Goal: Complete application form: Complete application form

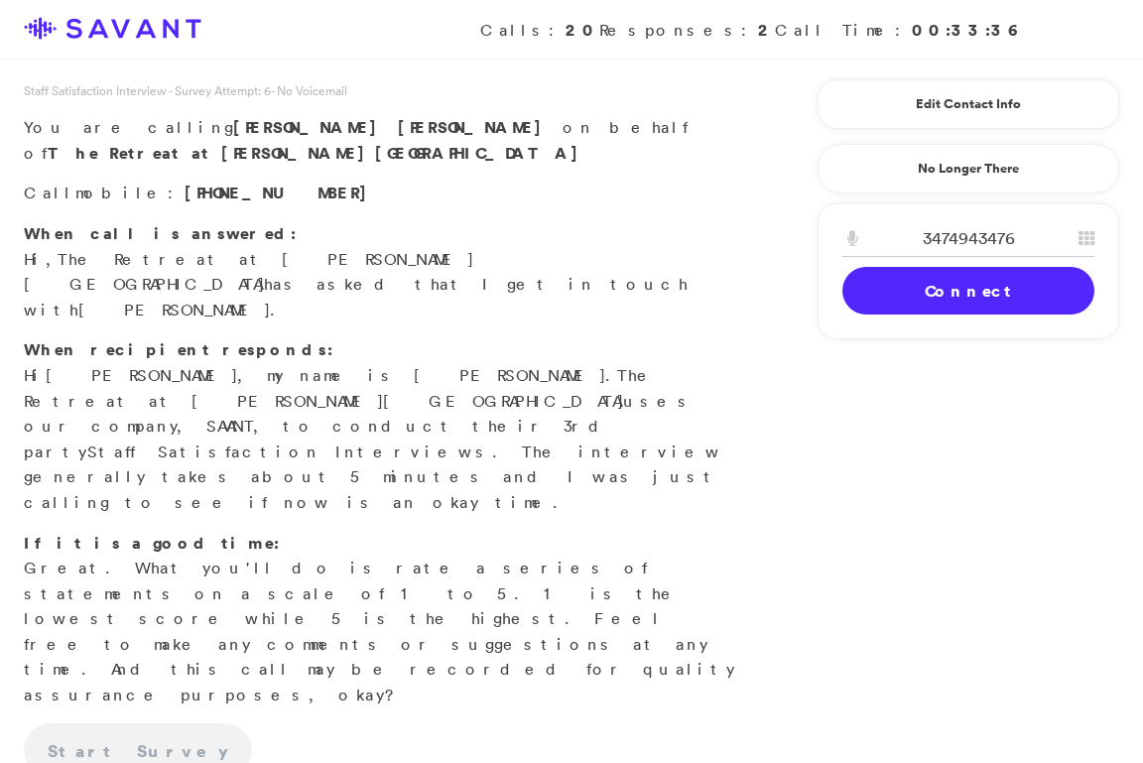
click at [905, 289] on link "Connect" at bounding box center [968, 291] width 252 height 48
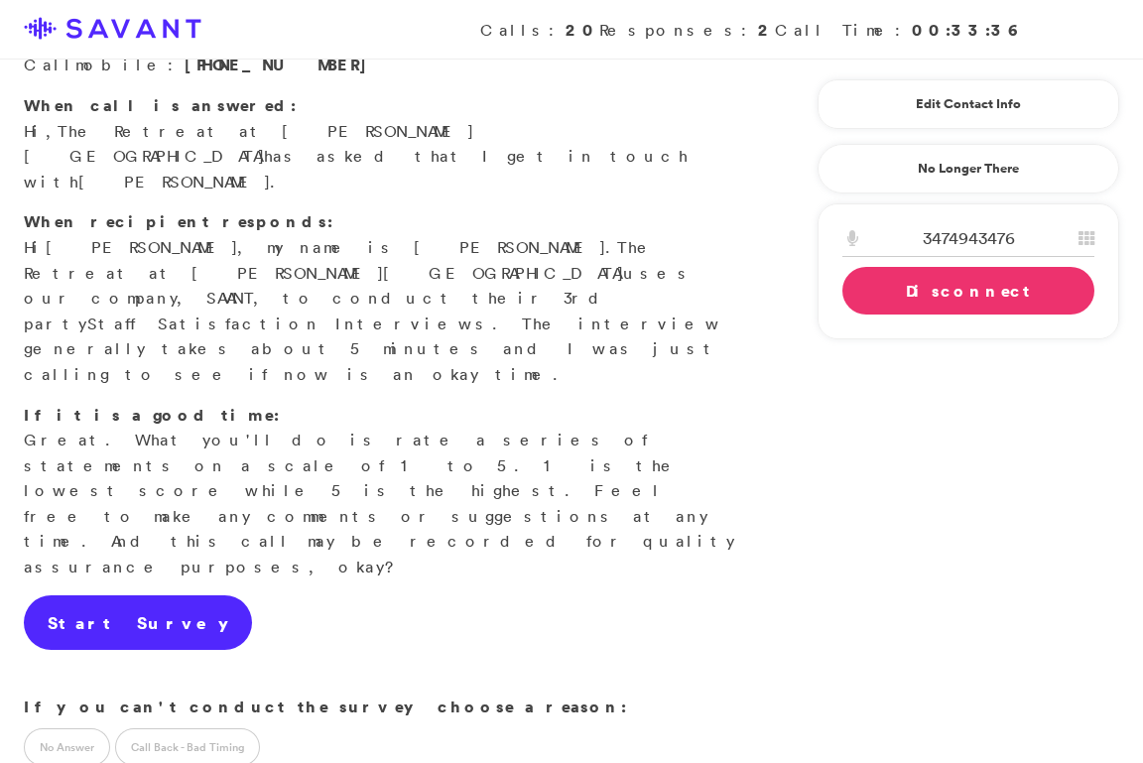
scroll to position [163, 0]
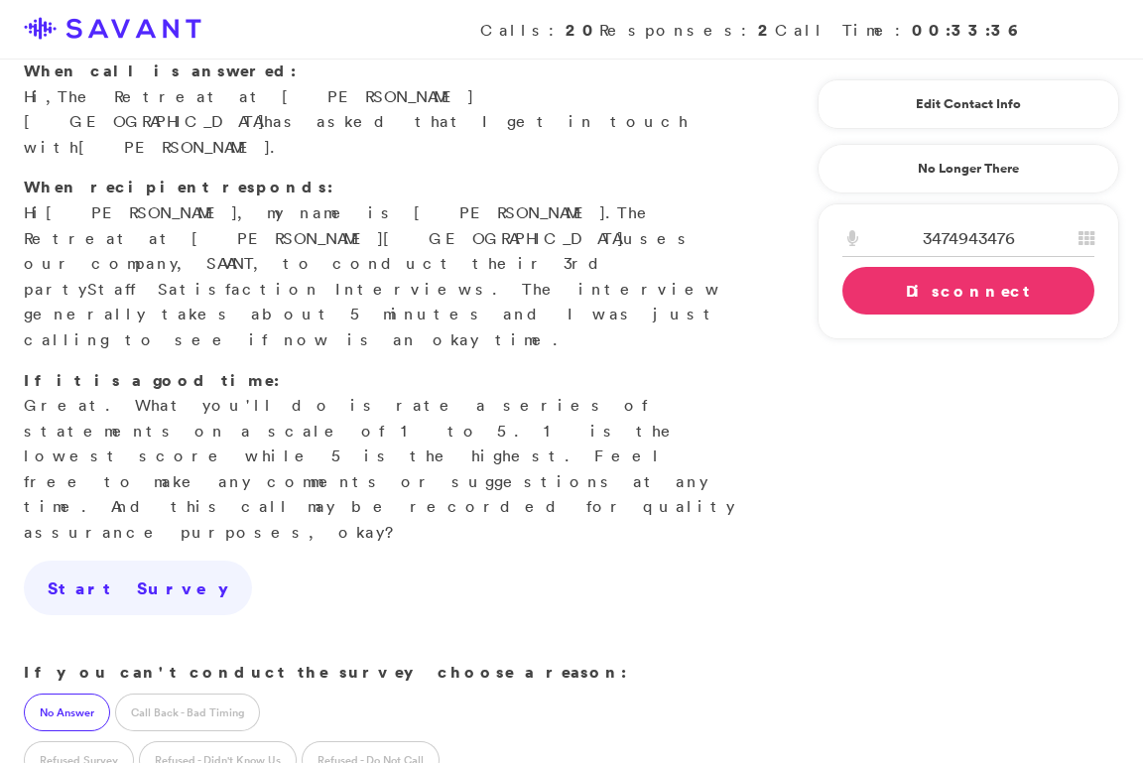
click at [72, 693] on label "No Answer" at bounding box center [67, 712] width 86 height 38
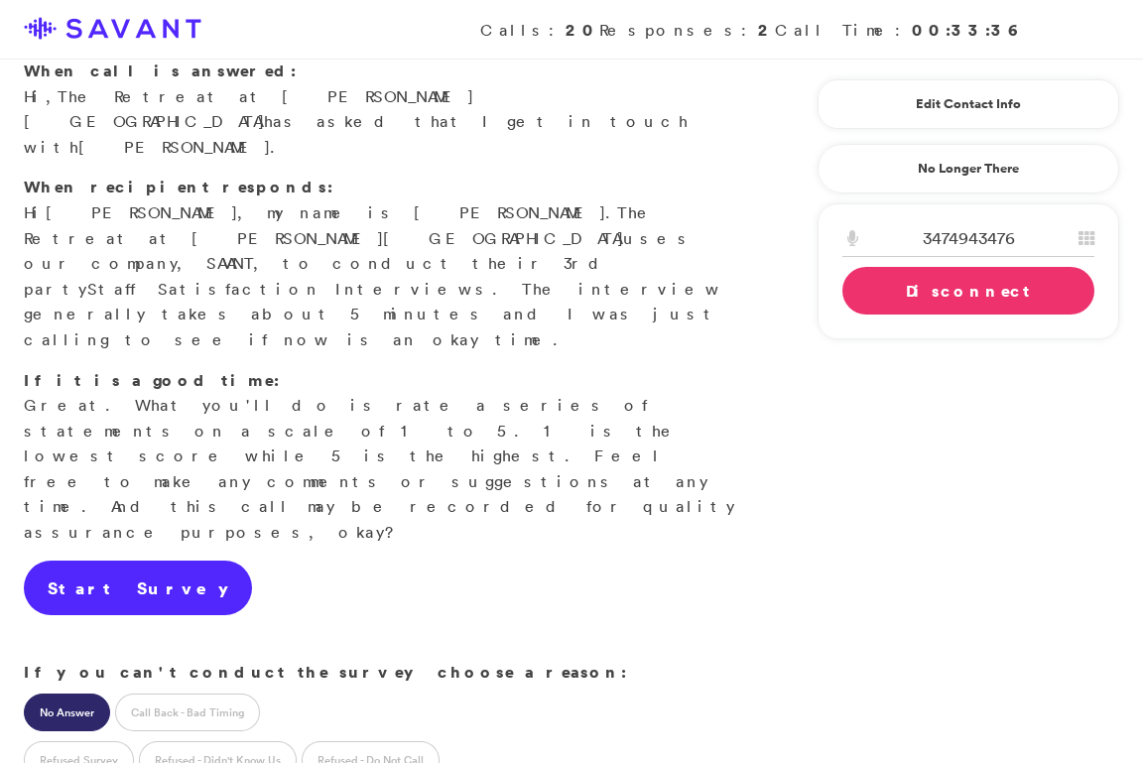
click at [141, 560] on link "Start Survey" at bounding box center [138, 588] width 228 height 56
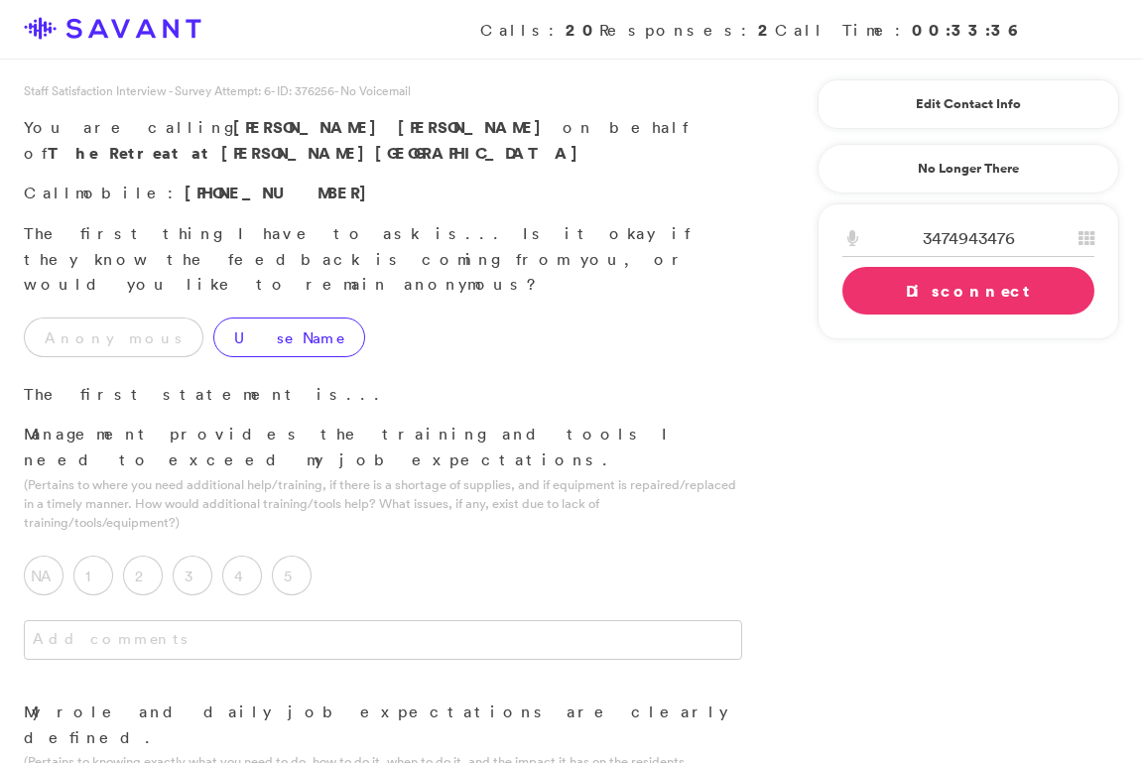
click at [213, 317] on label "Use Name" at bounding box center [289, 337] width 152 height 40
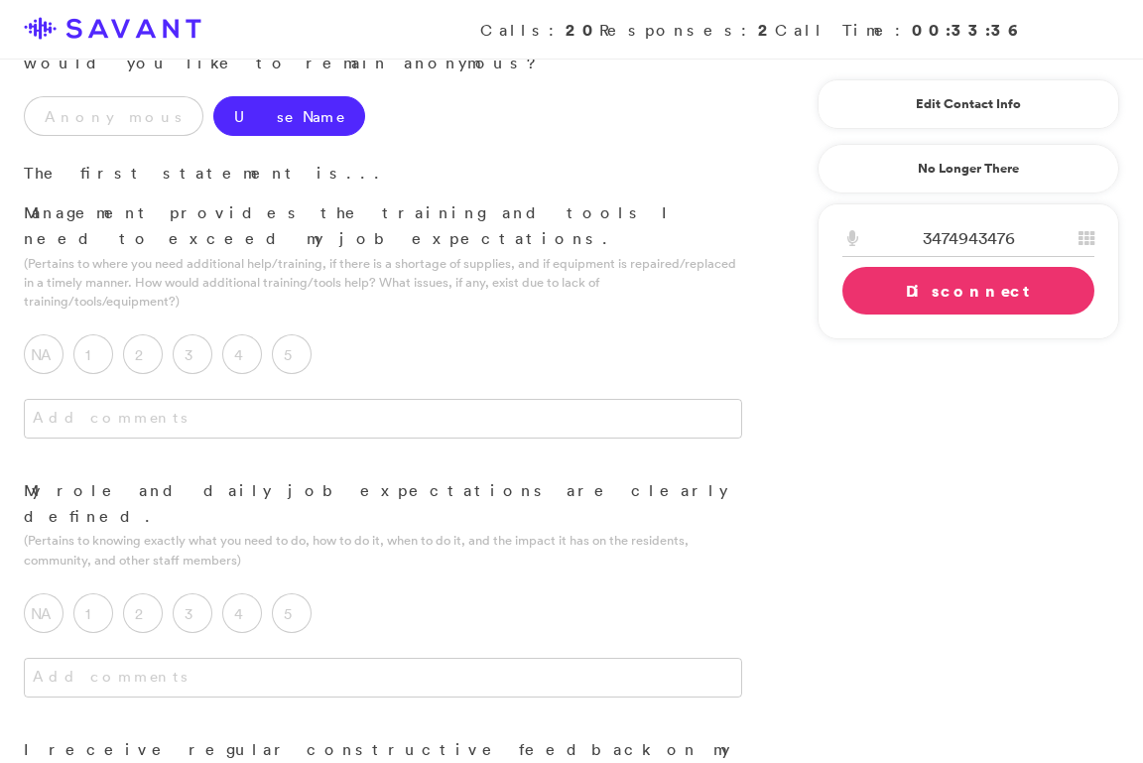
scroll to position [225, 0]
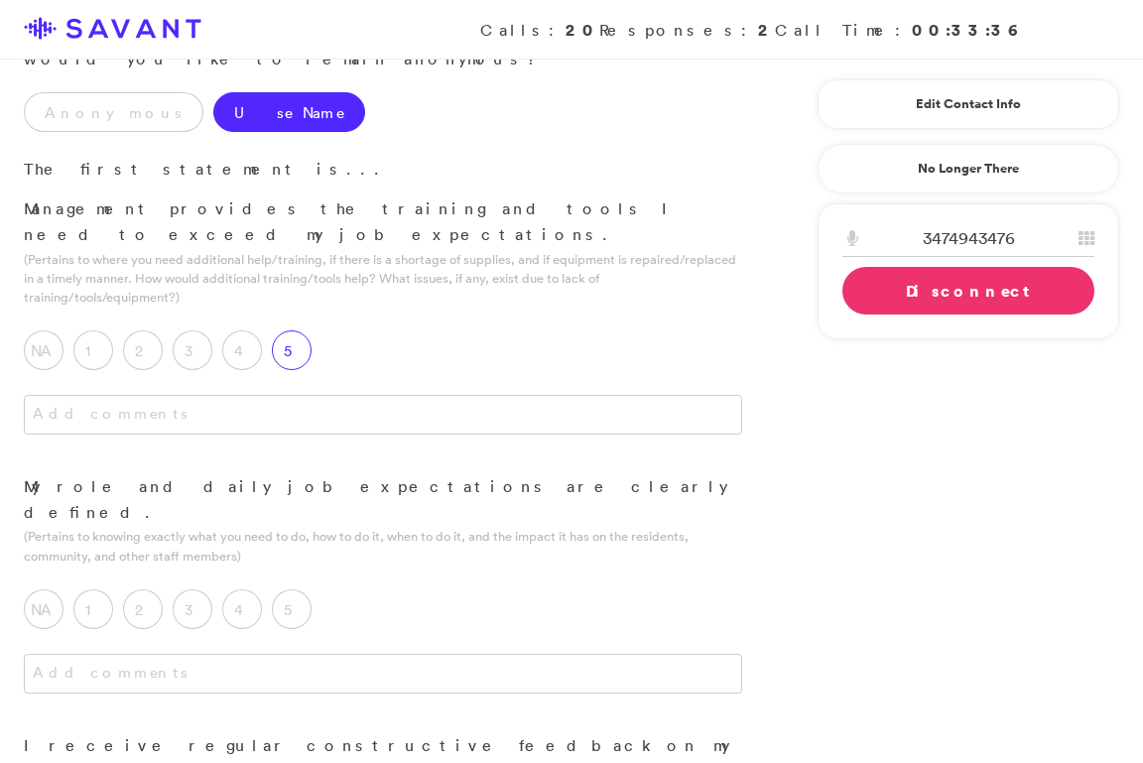
click at [279, 330] on label "5" at bounding box center [292, 350] width 40 height 40
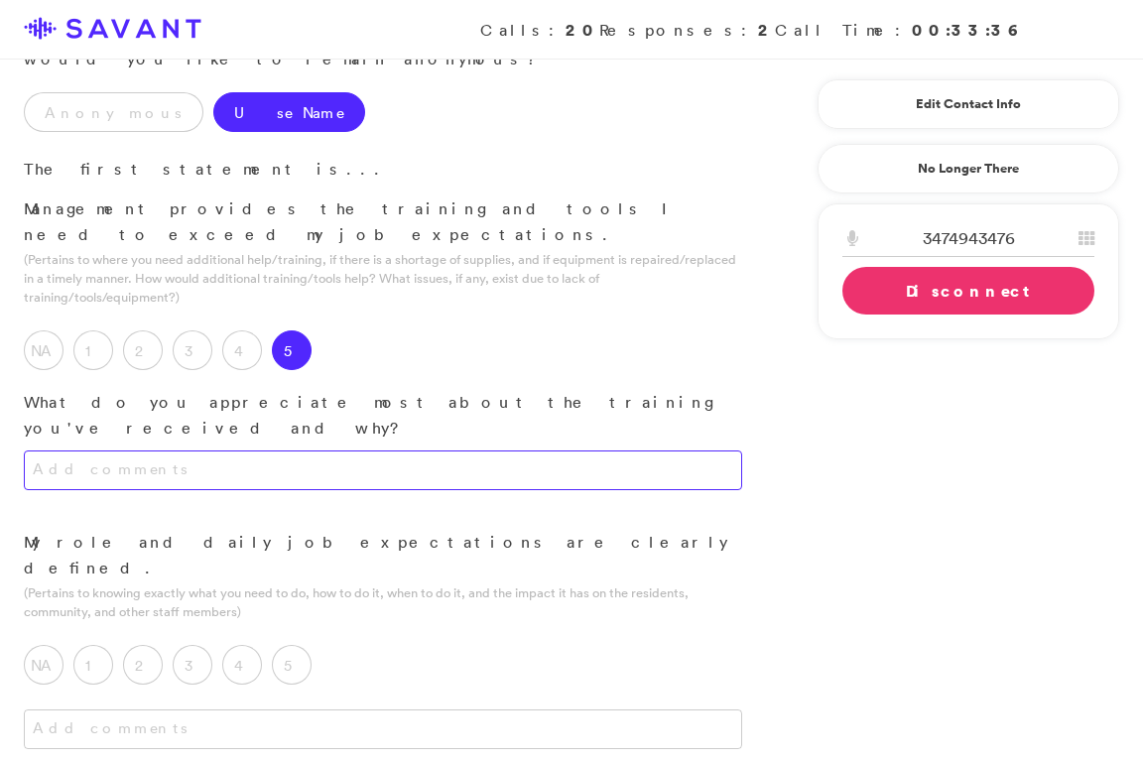
click at [302, 450] on textarea at bounding box center [383, 470] width 718 height 40
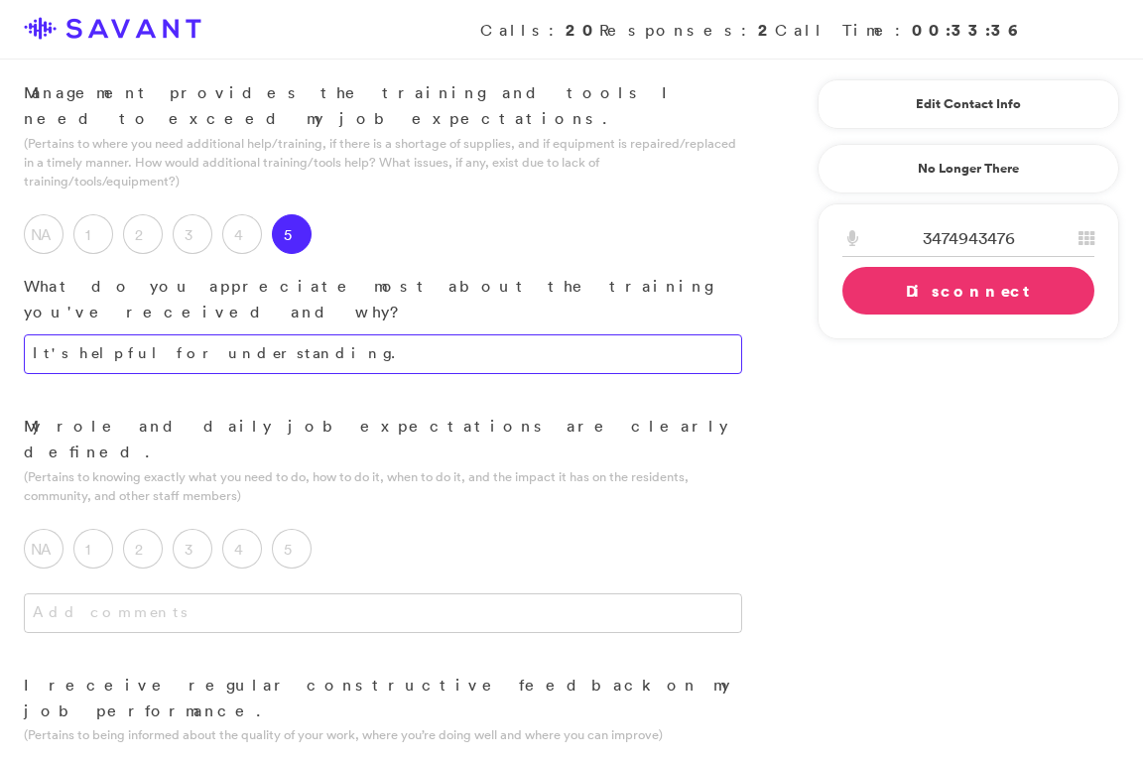
scroll to position [360, 0]
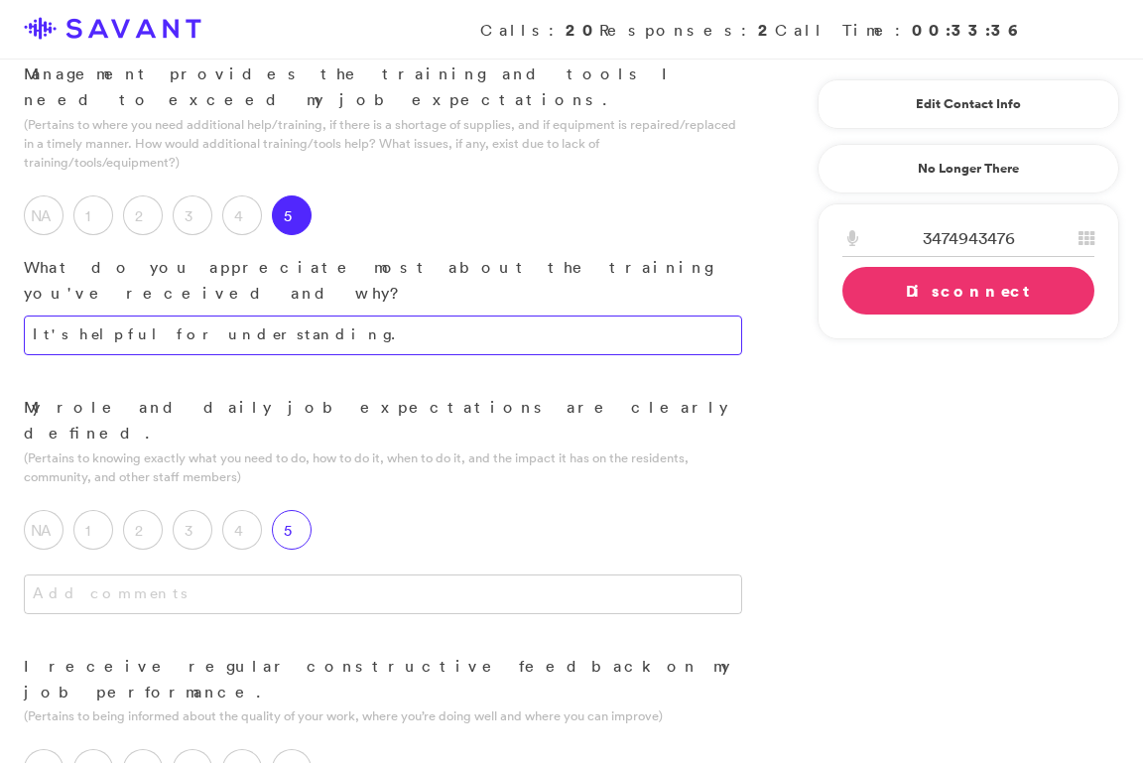
type textarea "It's helpful for understanding."
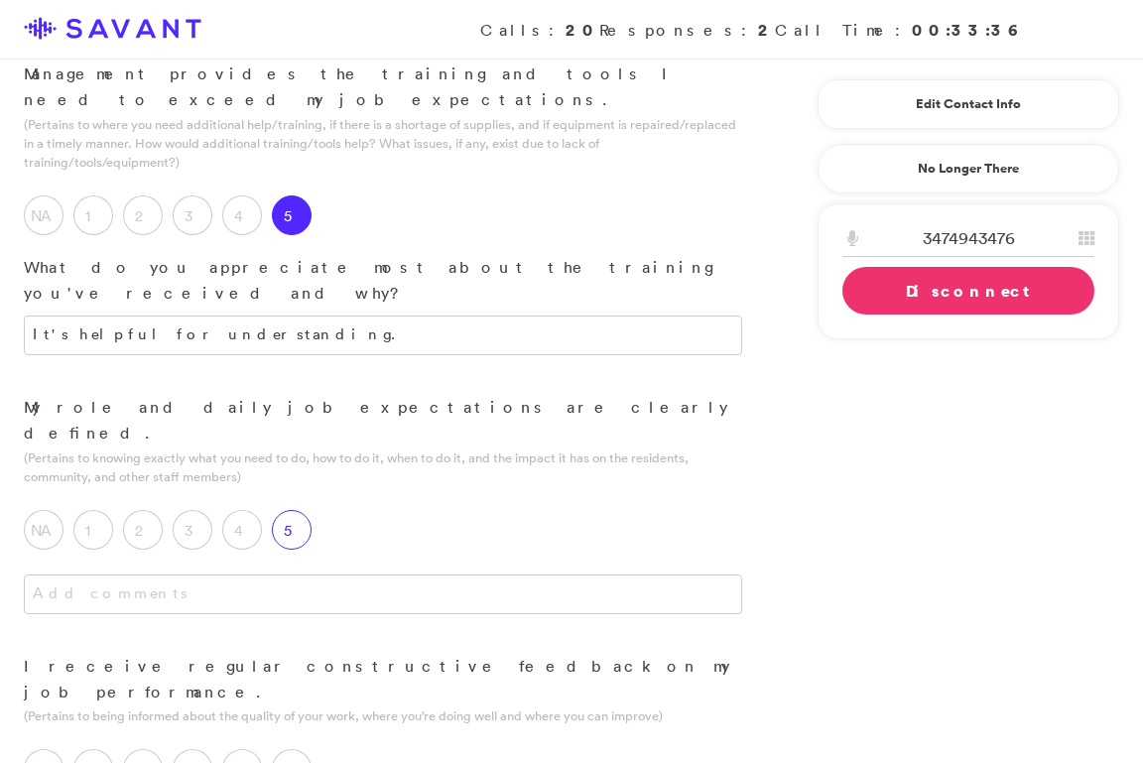
click at [304, 510] on label "5" at bounding box center [292, 530] width 40 height 40
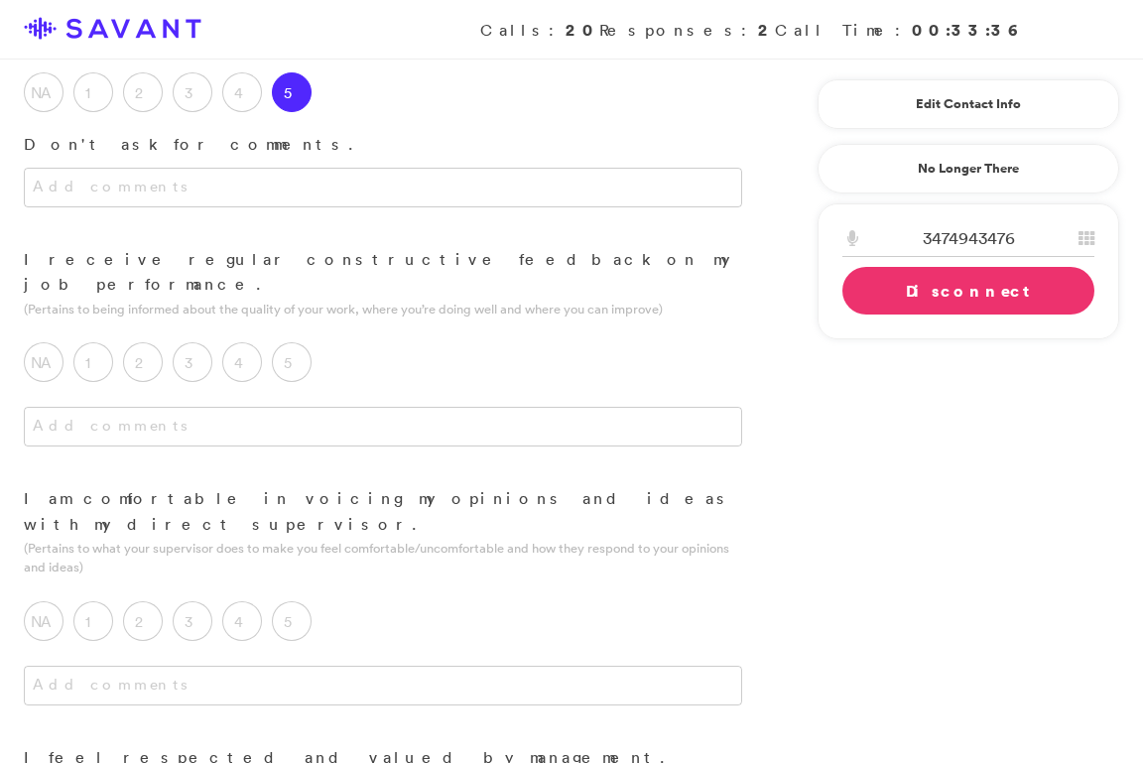
scroll to position [750, 0]
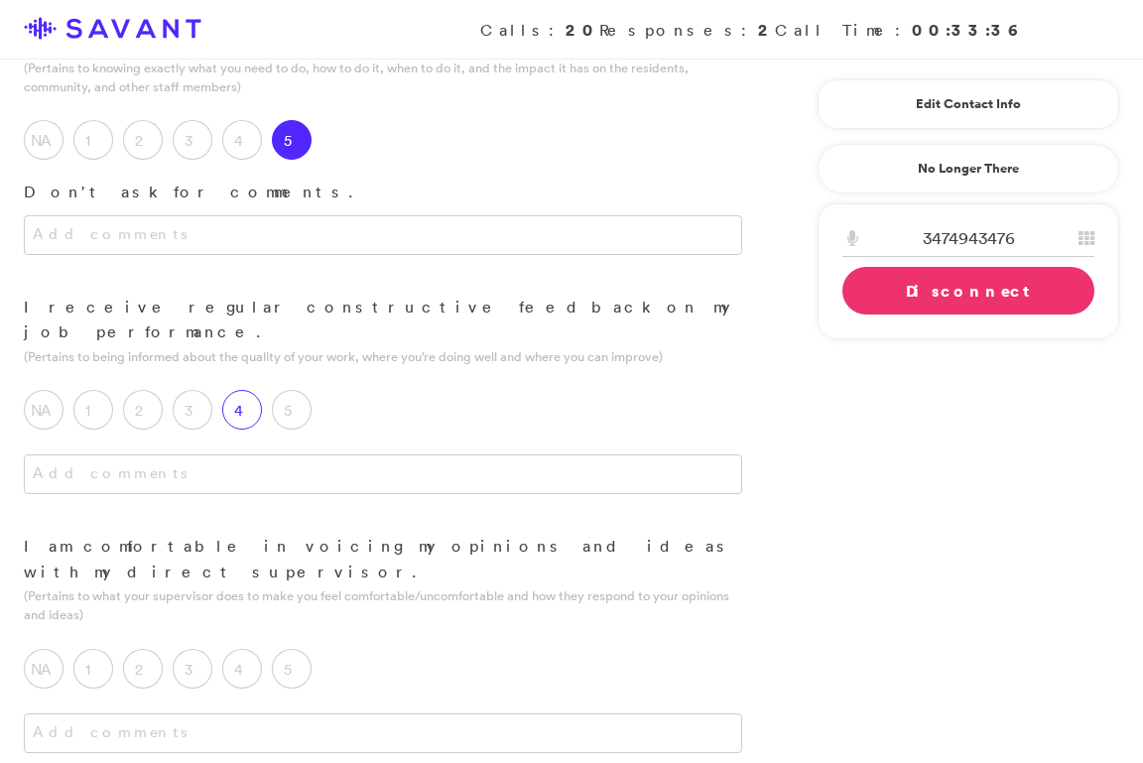
click at [249, 390] on label "4" at bounding box center [242, 410] width 40 height 40
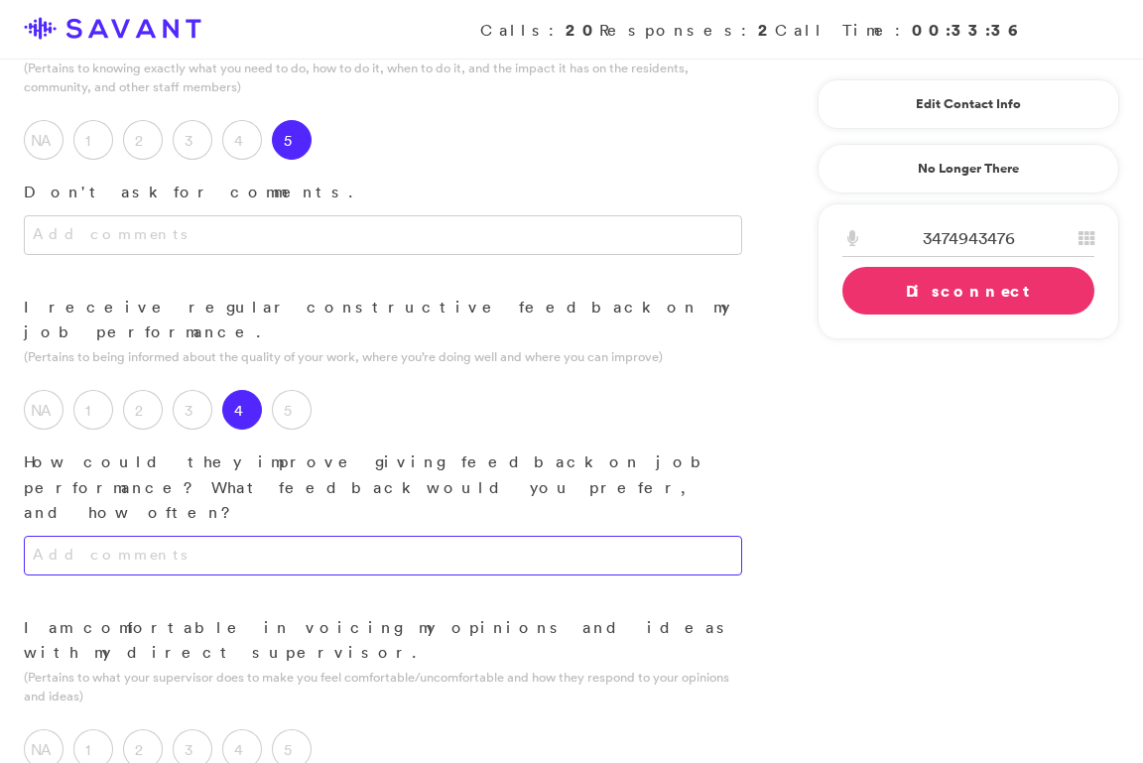
click at [292, 536] on textarea at bounding box center [383, 556] width 718 height 40
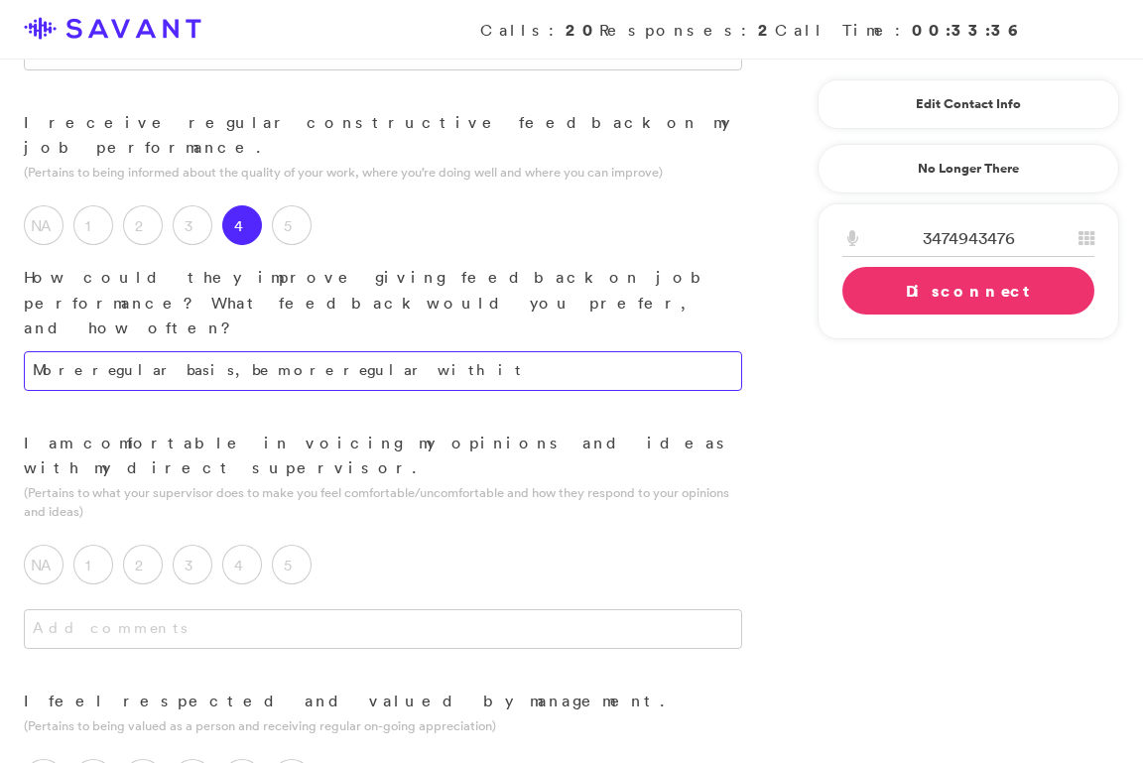
scroll to position [936, 0]
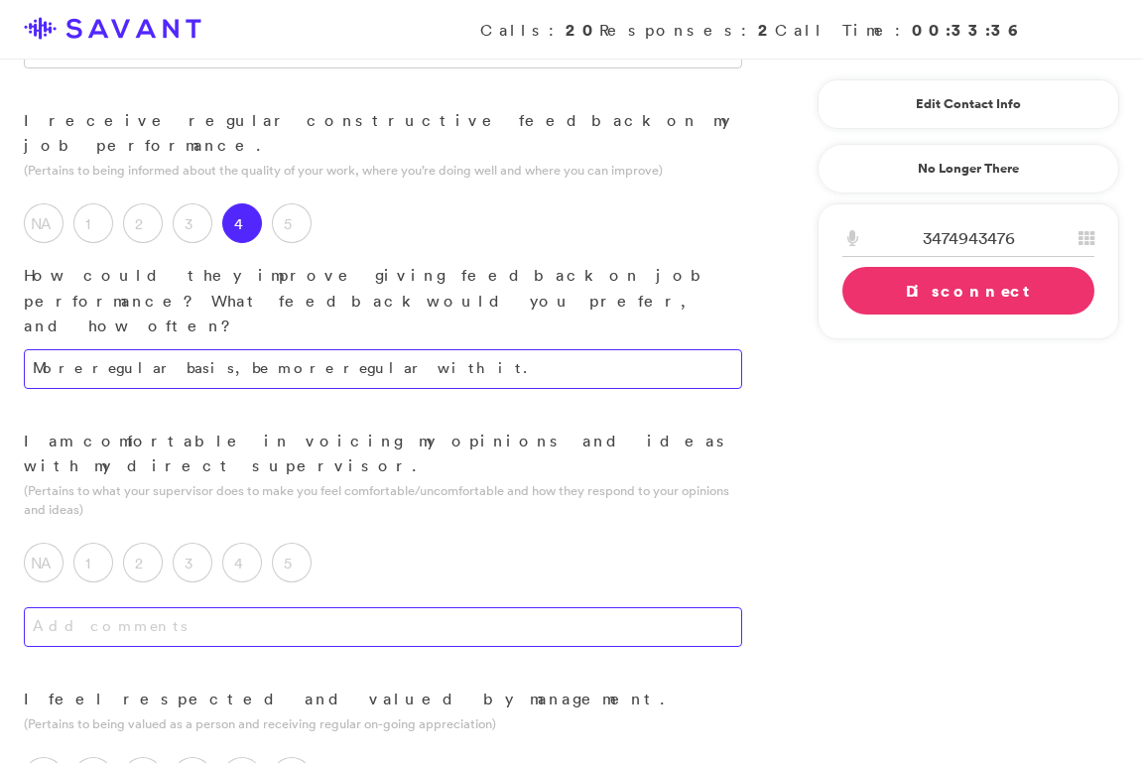
type textarea "More regular basis, be more regular with it."
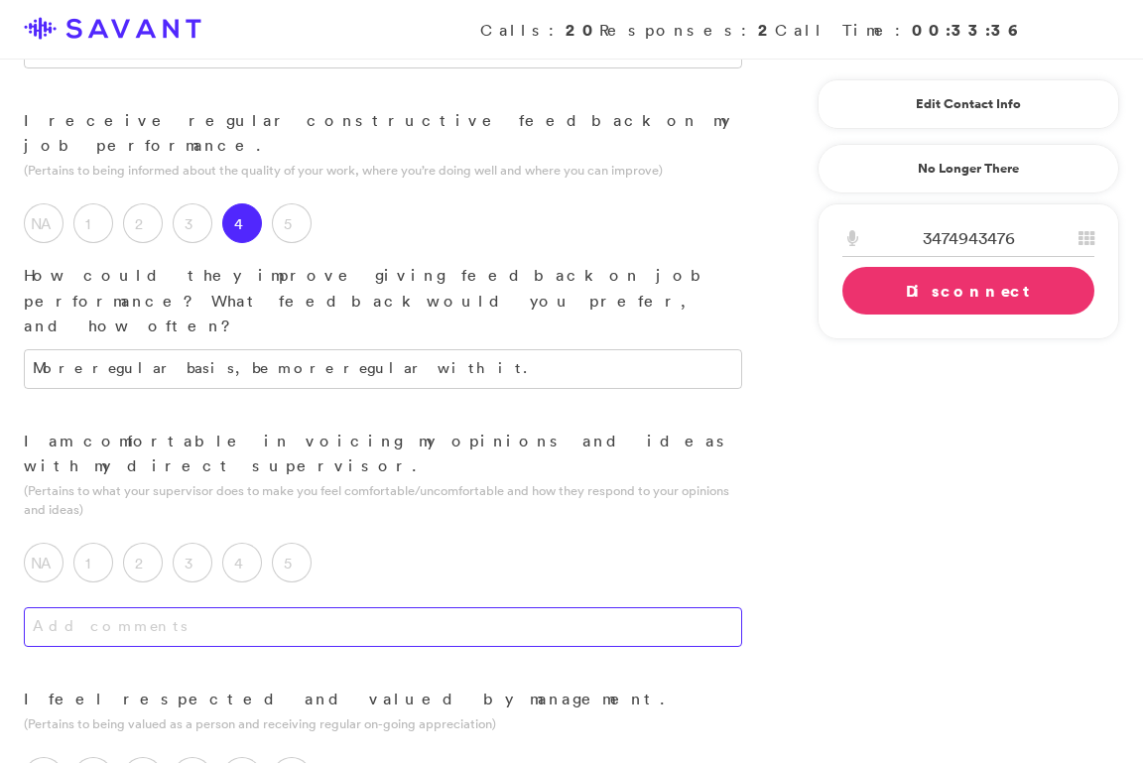
click at [321, 607] on textarea at bounding box center [383, 627] width 718 height 40
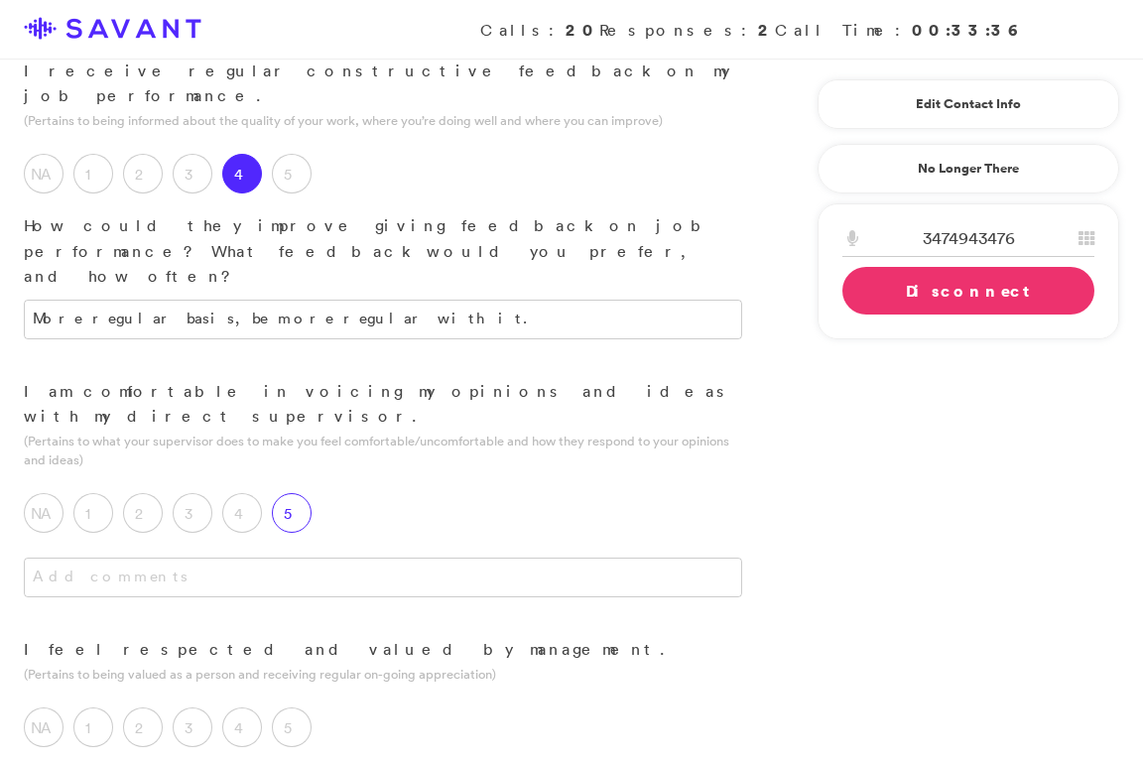
click at [294, 493] on label "5" at bounding box center [292, 513] width 40 height 40
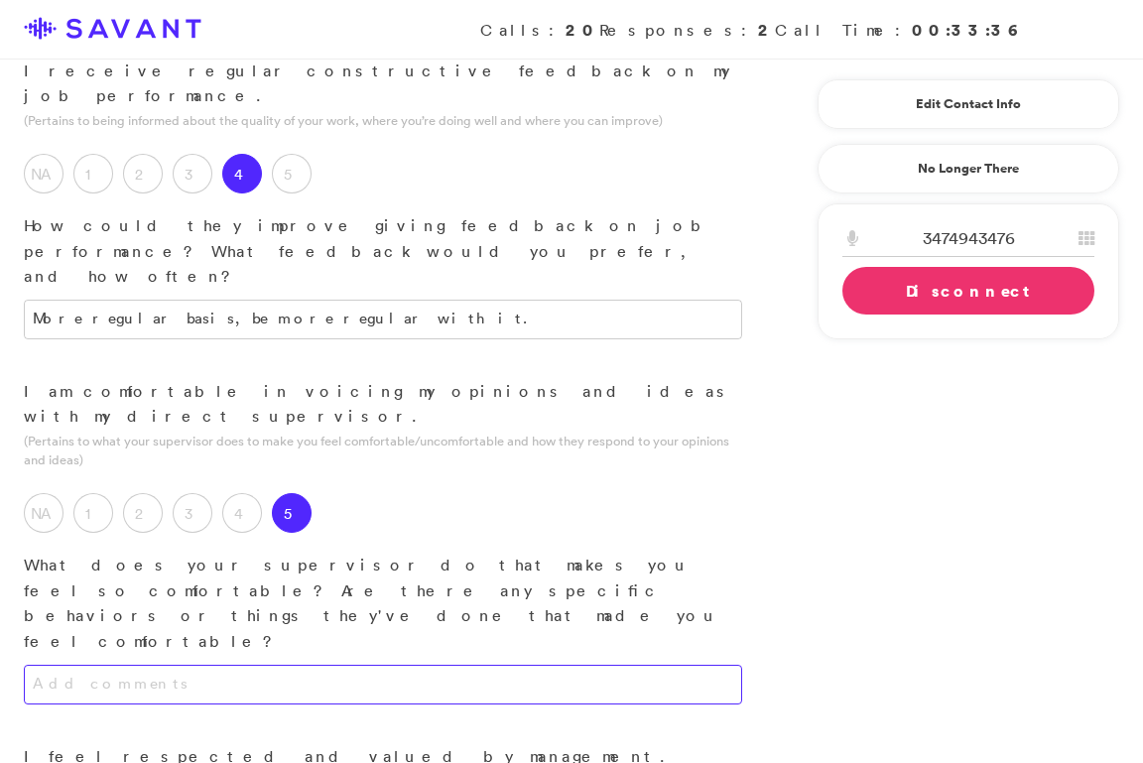
click at [339, 665] on textarea at bounding box center [383, 685] width 718 height 40
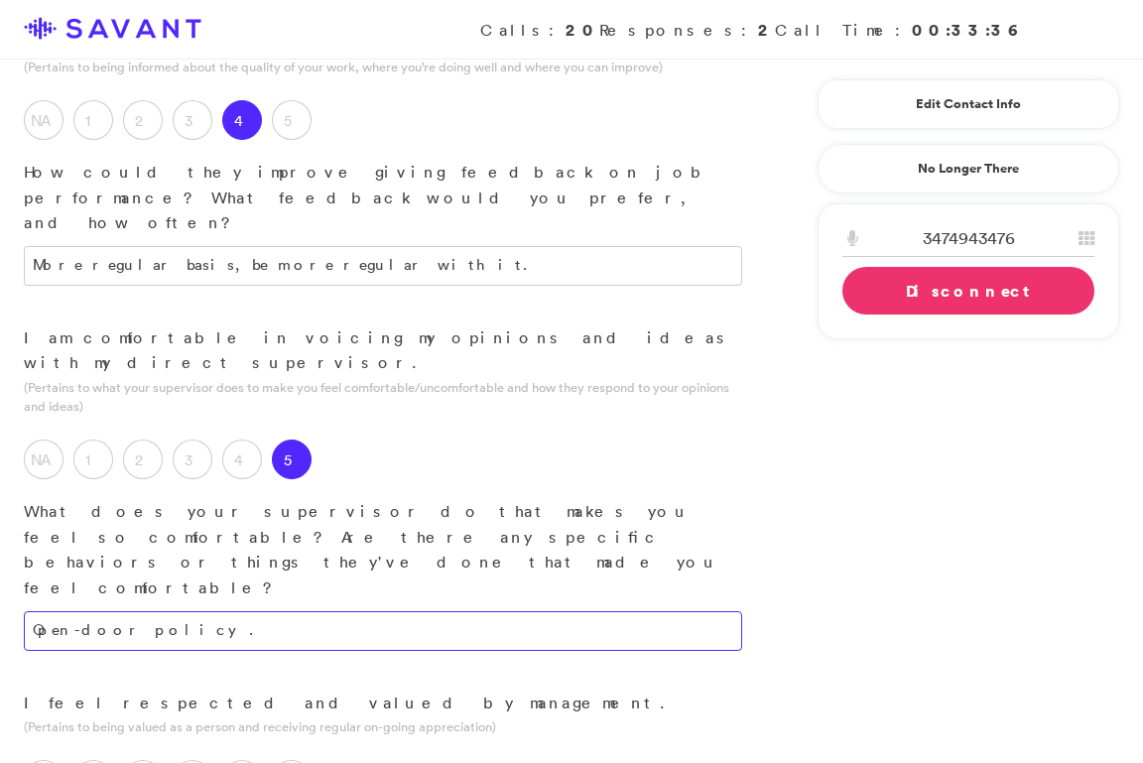
scroll to position [1084, 0]
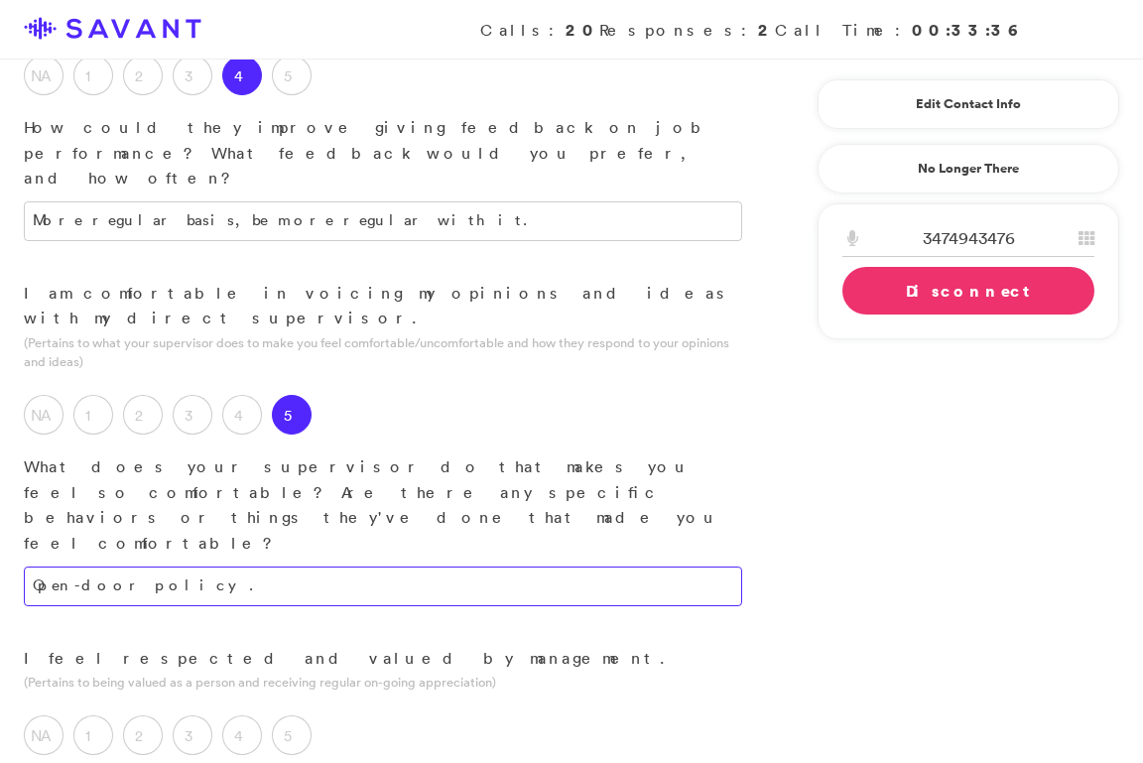
type textarea "Open-door policy."
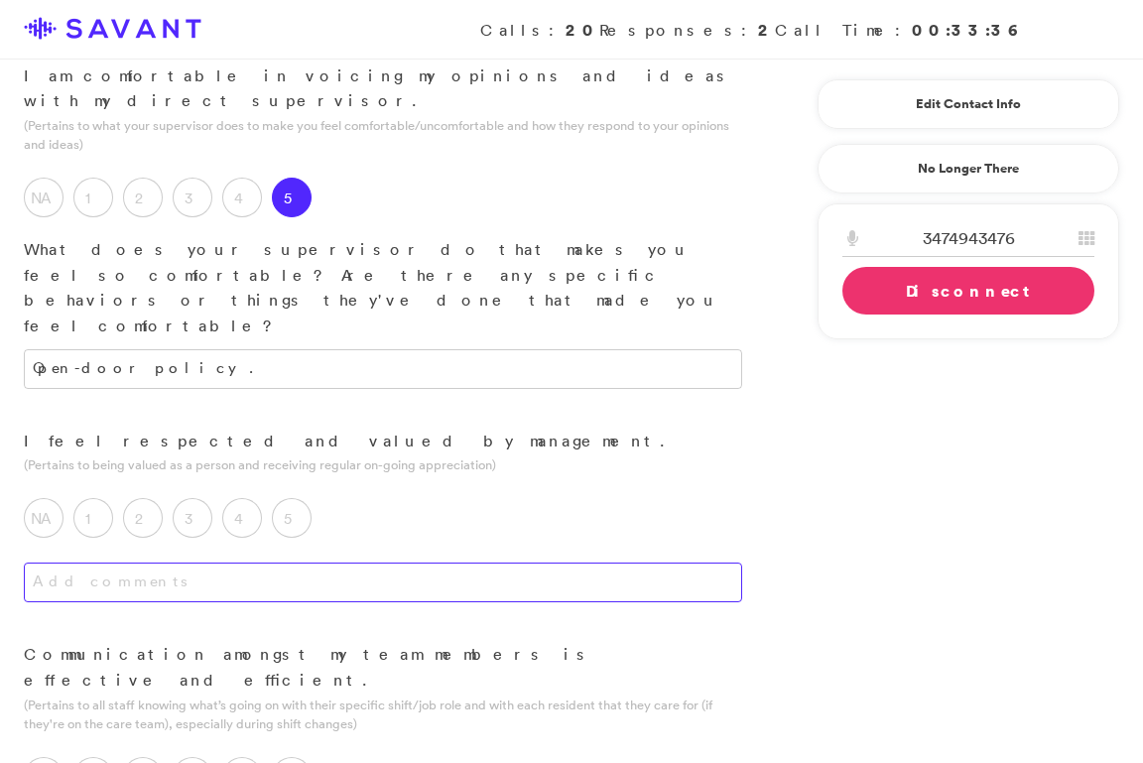
scroll to position [1303, 0]
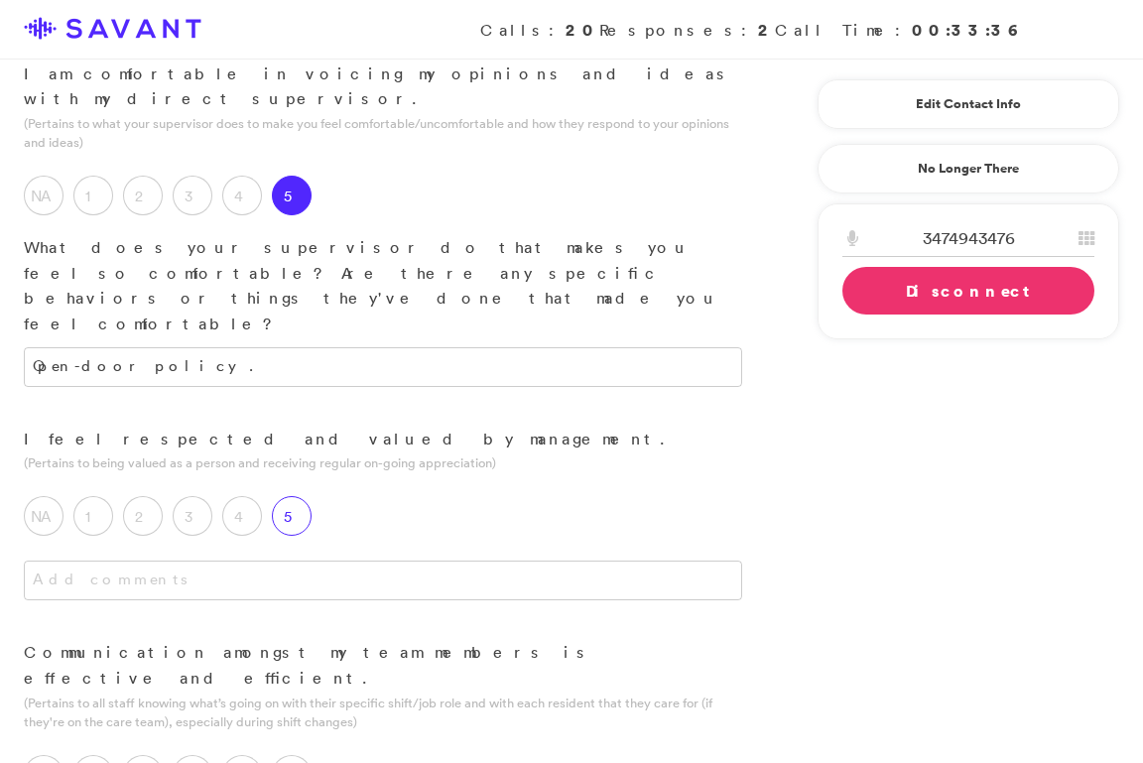
click at [303, 496] on label "5" at bounding box center [292, 516] width 40 height 40
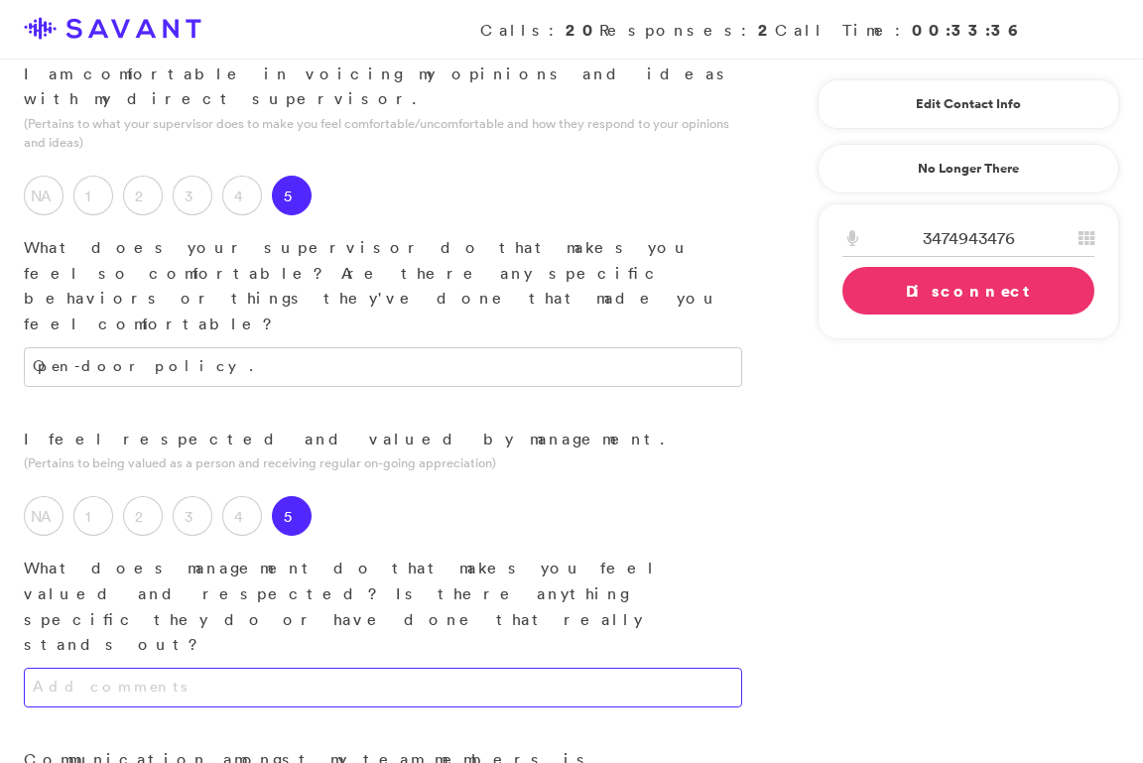
click at [315, 668] on textarea at bounding box center [383, 688] width 718 height 40
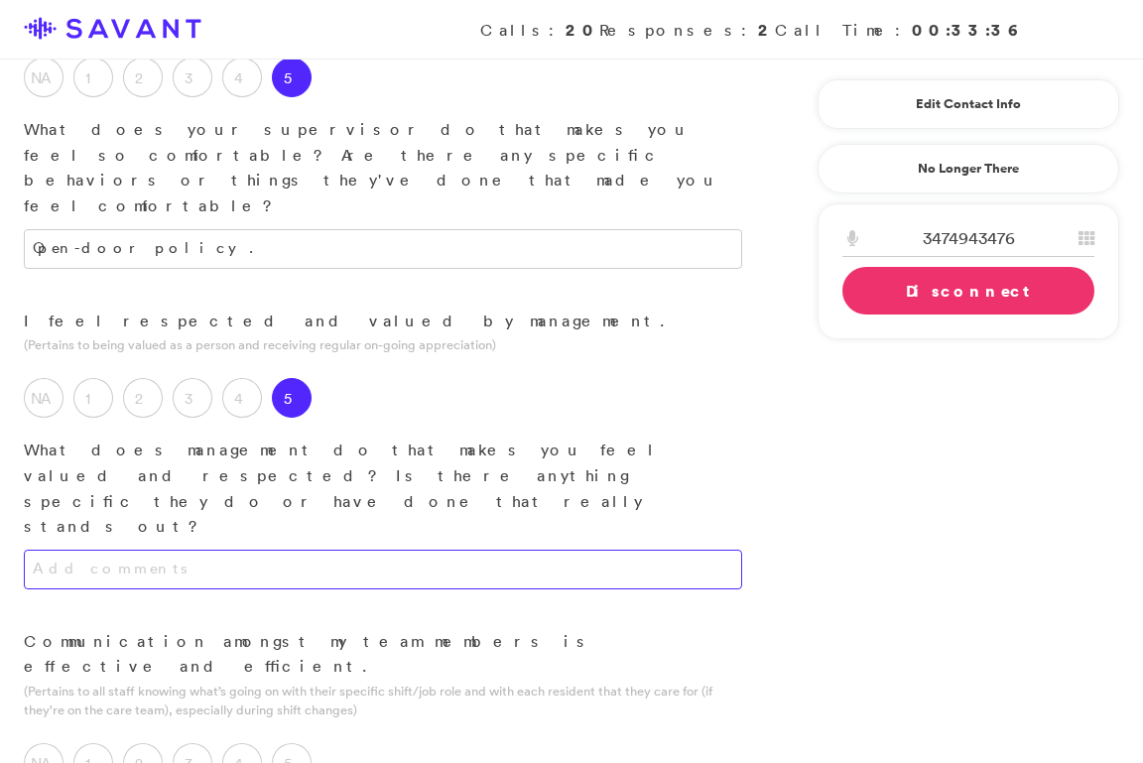
scroll to position [1423, 0]
click at [370, 548] on textarea at bounding box center [383, 568] width 718 height 40
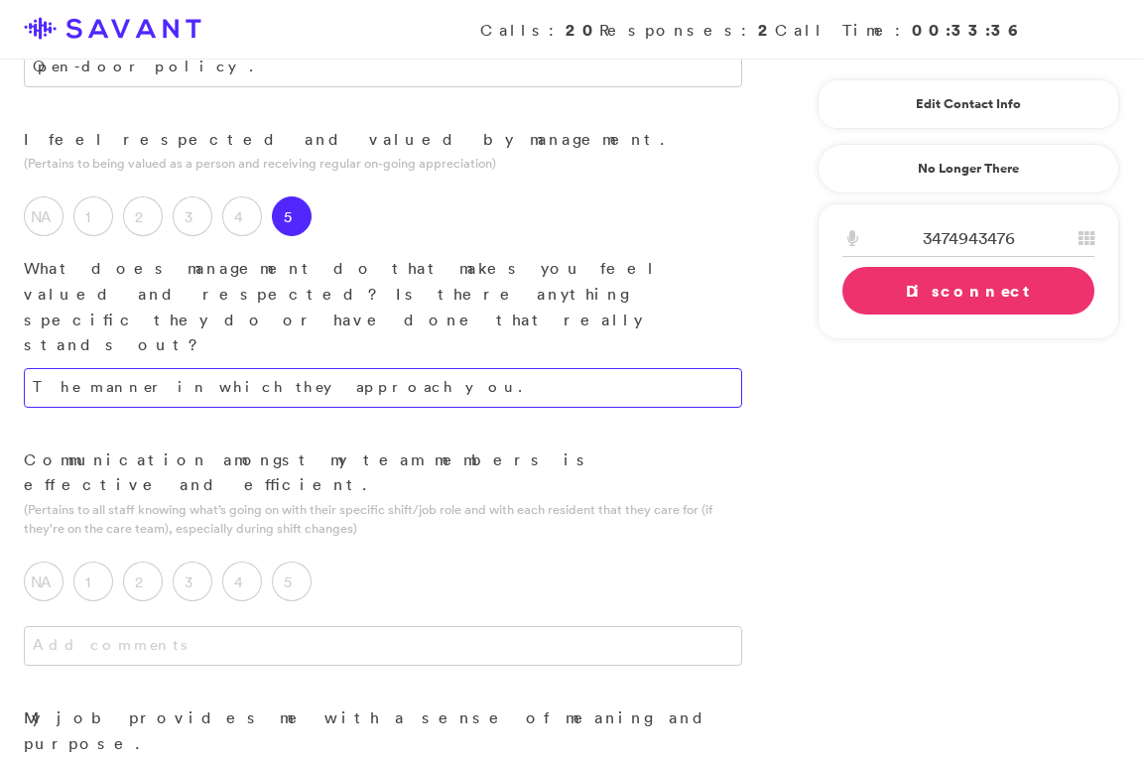
scroll to position [1604, 0]
type textarea "The manner in which they approach you."
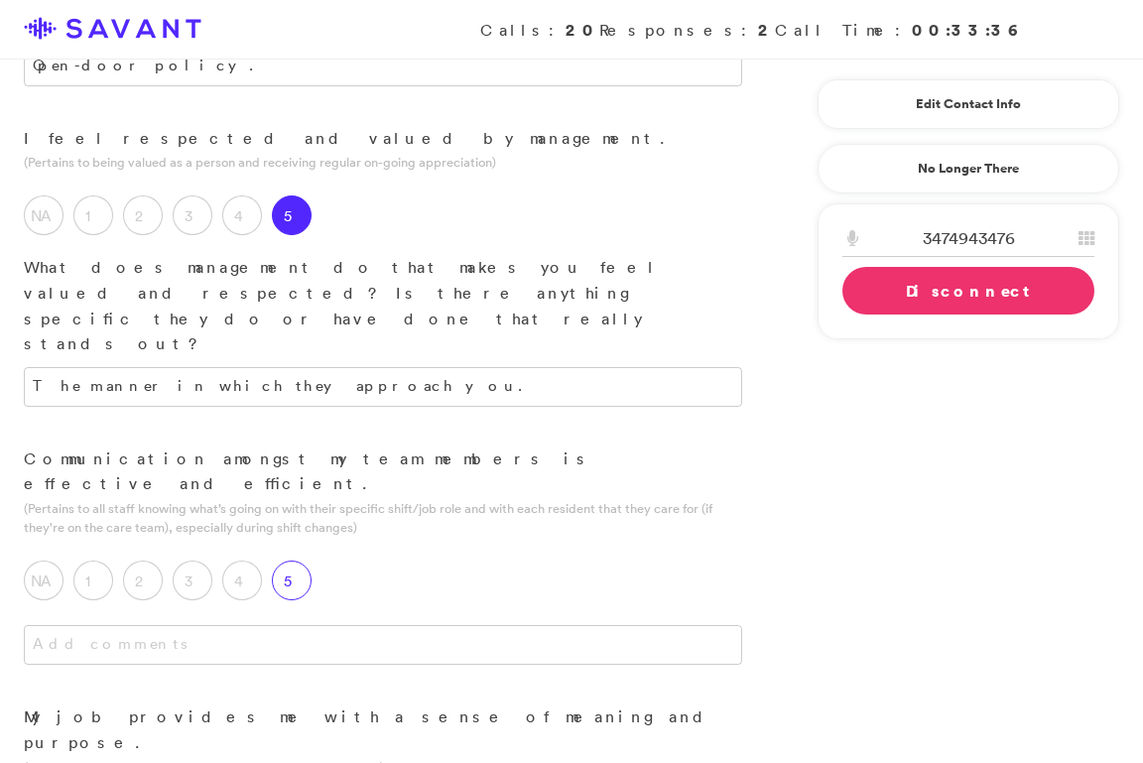
click at [304, 560] on label "5" at bounding box center [292, 580] width 40 height 40
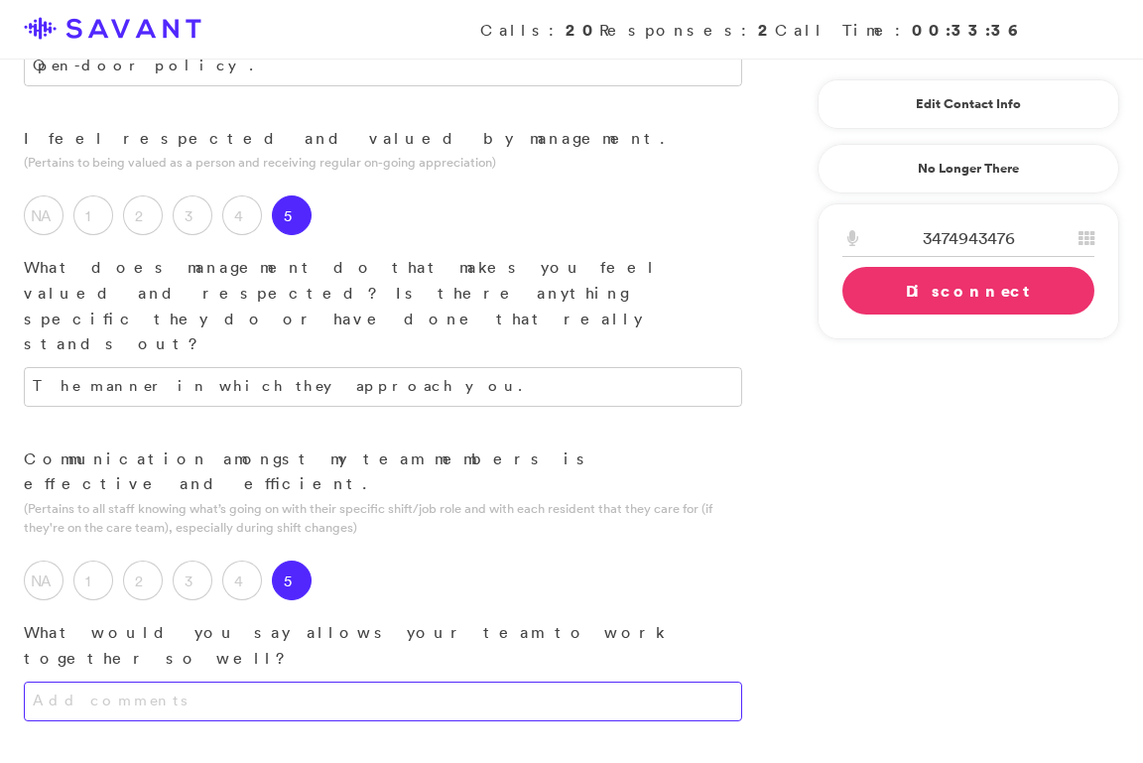
click at [301, 681] on textarea at bounding box center [383, 701] width 718 height 40
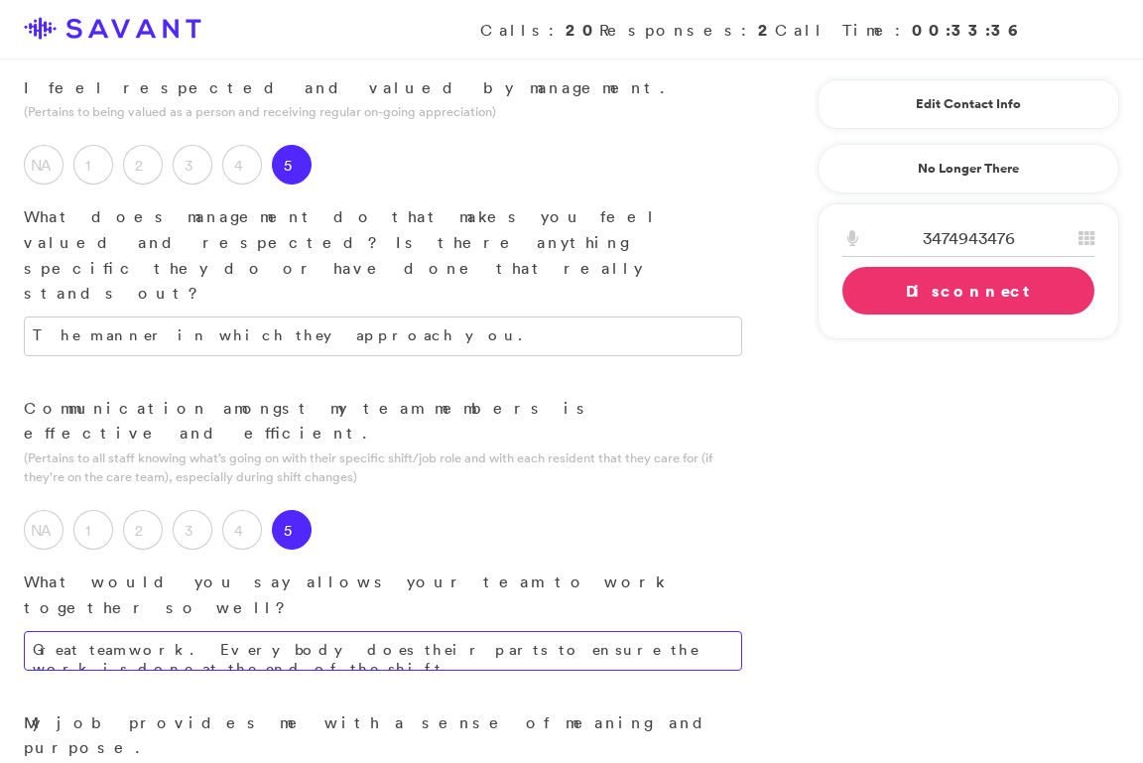
scroll to position [1673, 0]
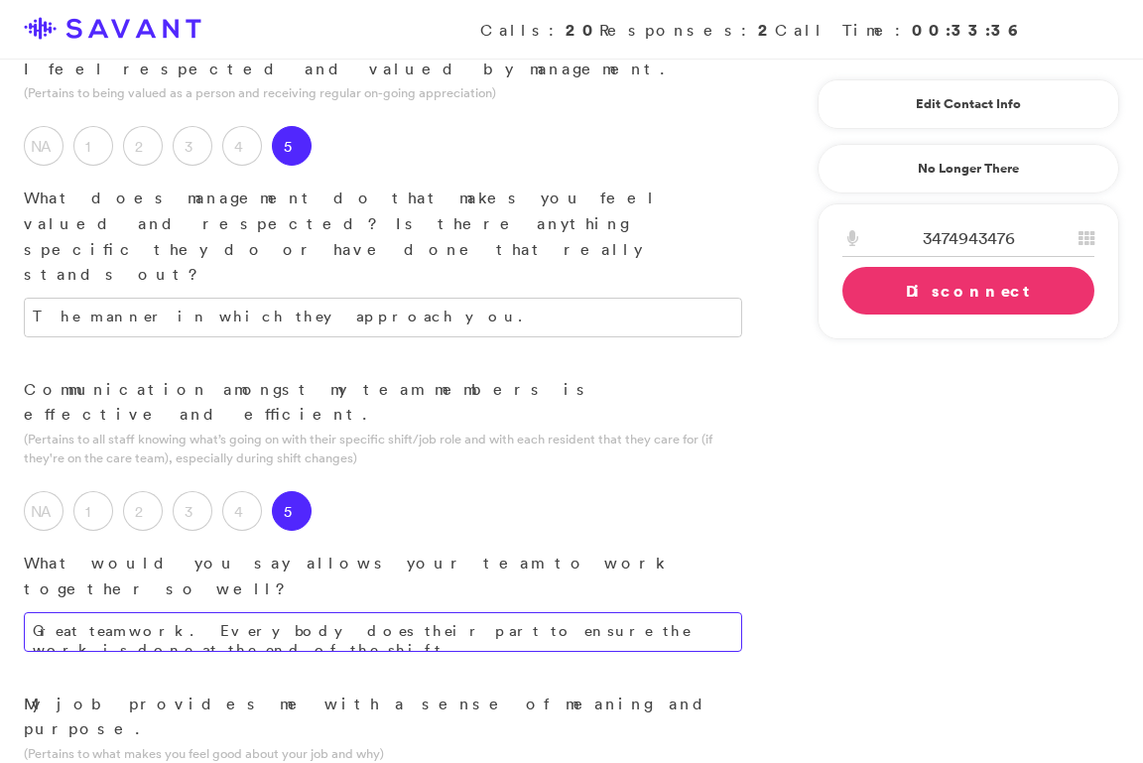
type textarea "Great teamwork. Everybody does their part to ensure the work is done at the end…"
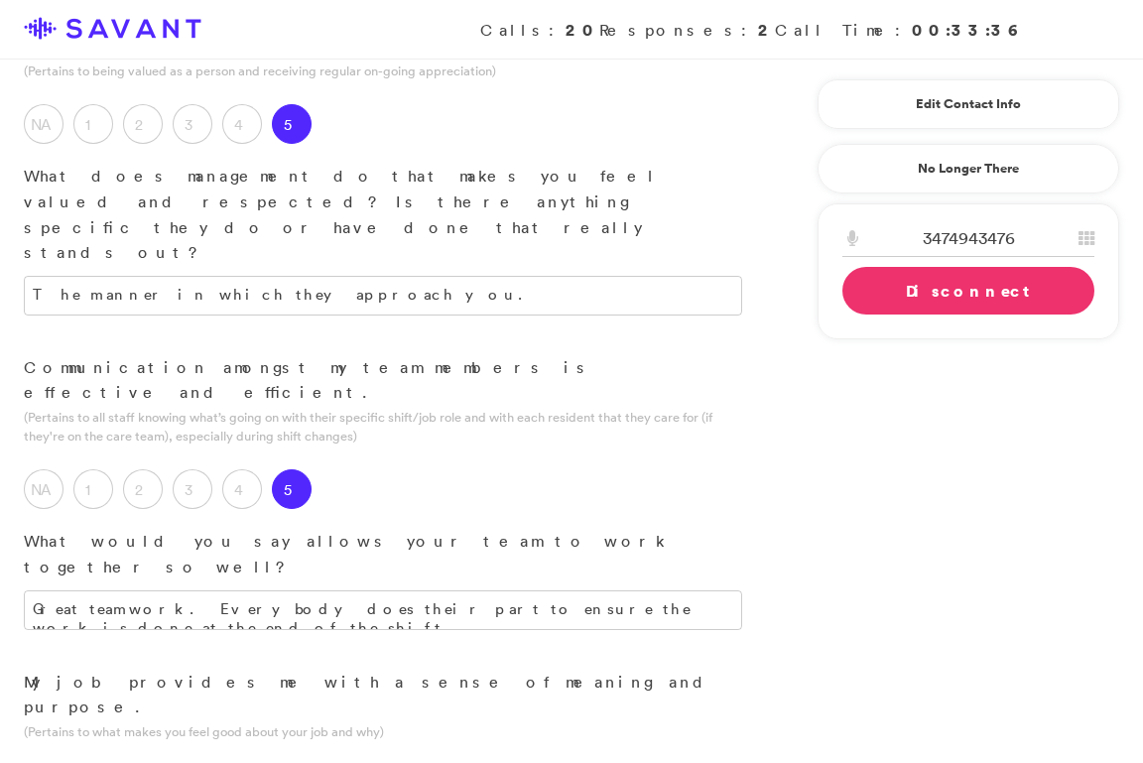
scroll to position [1703, 0]
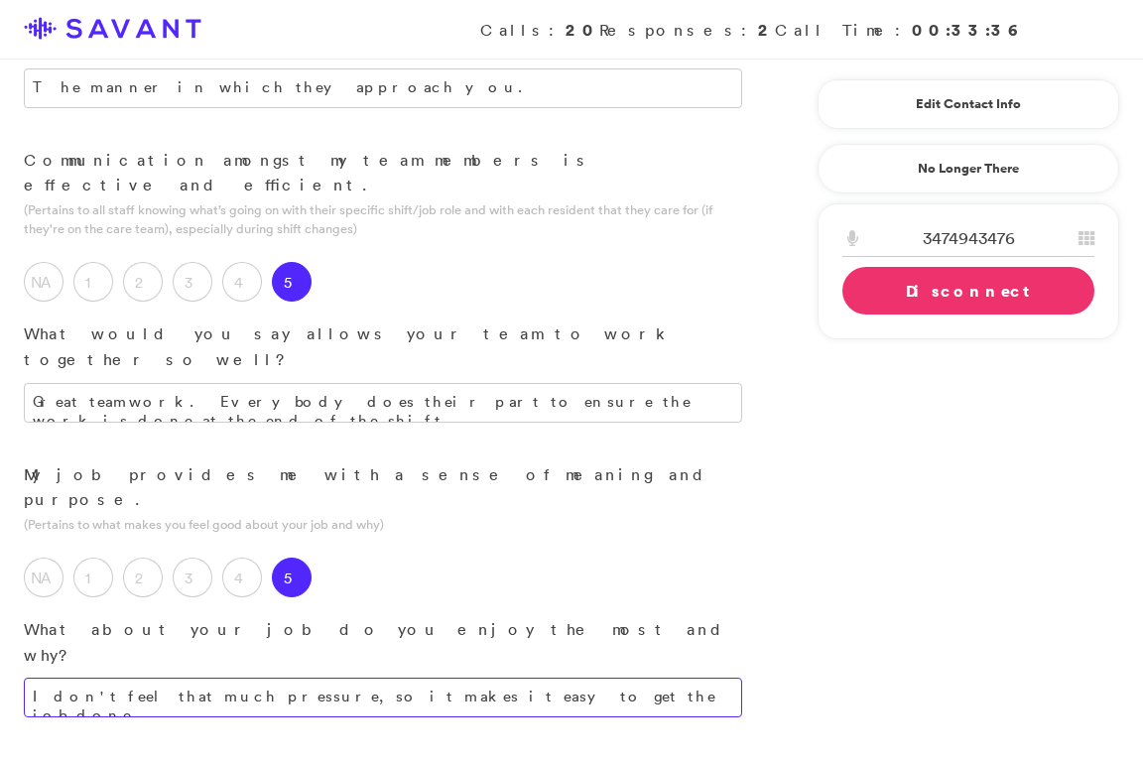
scroll to position [1935, 0]
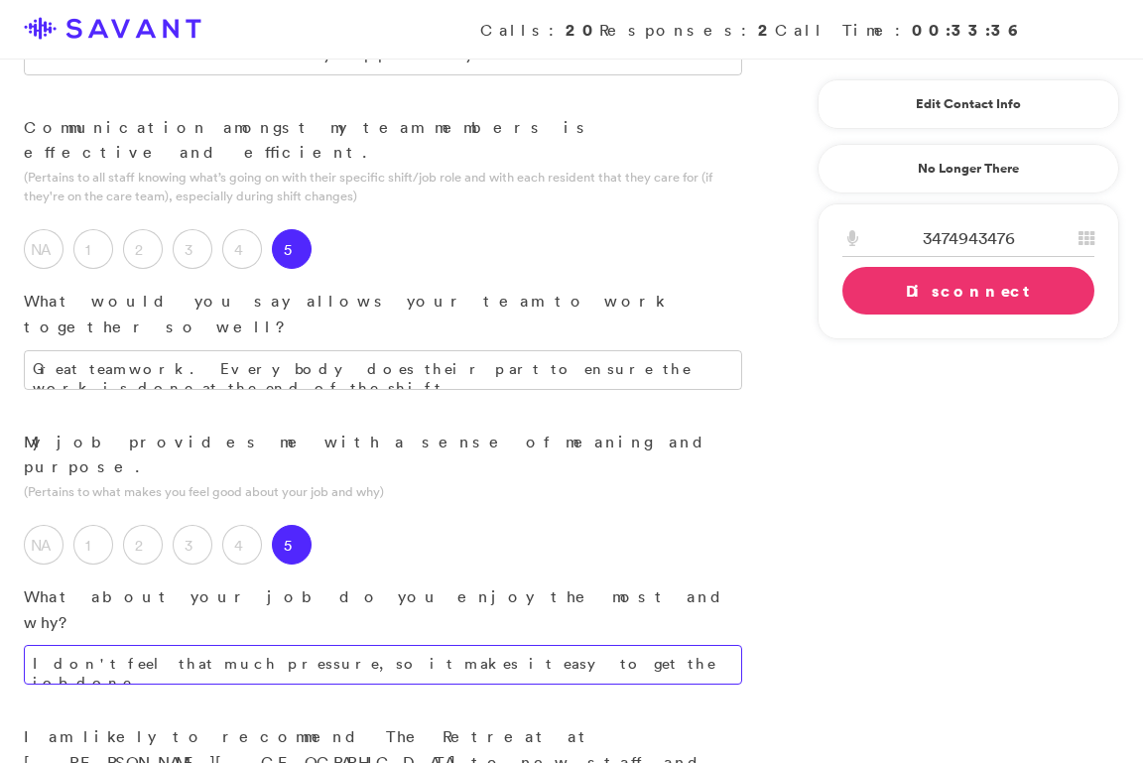
type textarea "I don't feel that much pressure, so it makes it easy to get the job done."
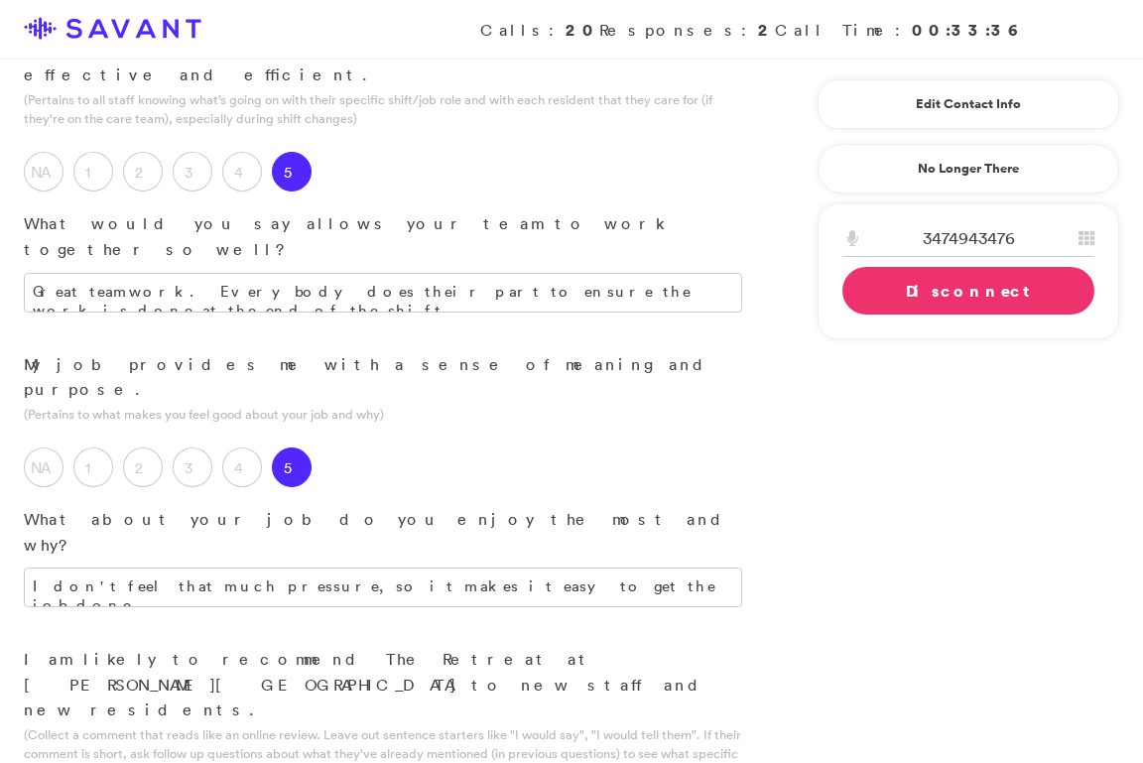
scroll to position [2019, 0]
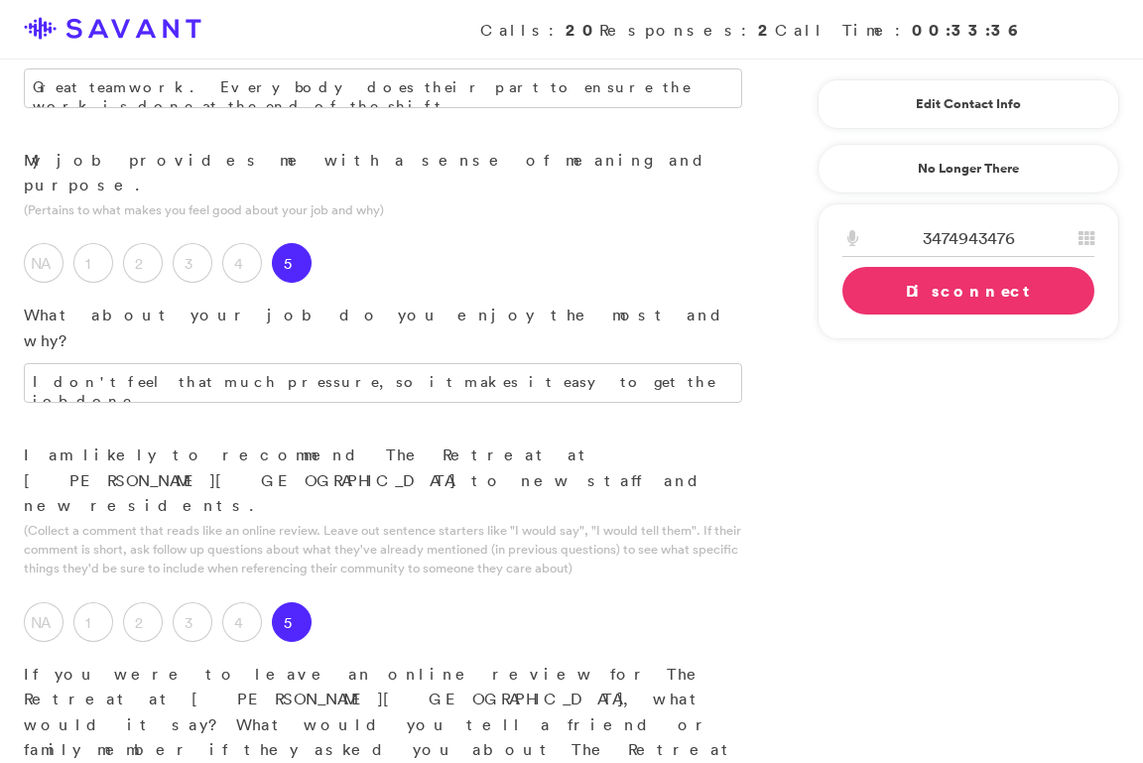
scroll to position [2230, 0]
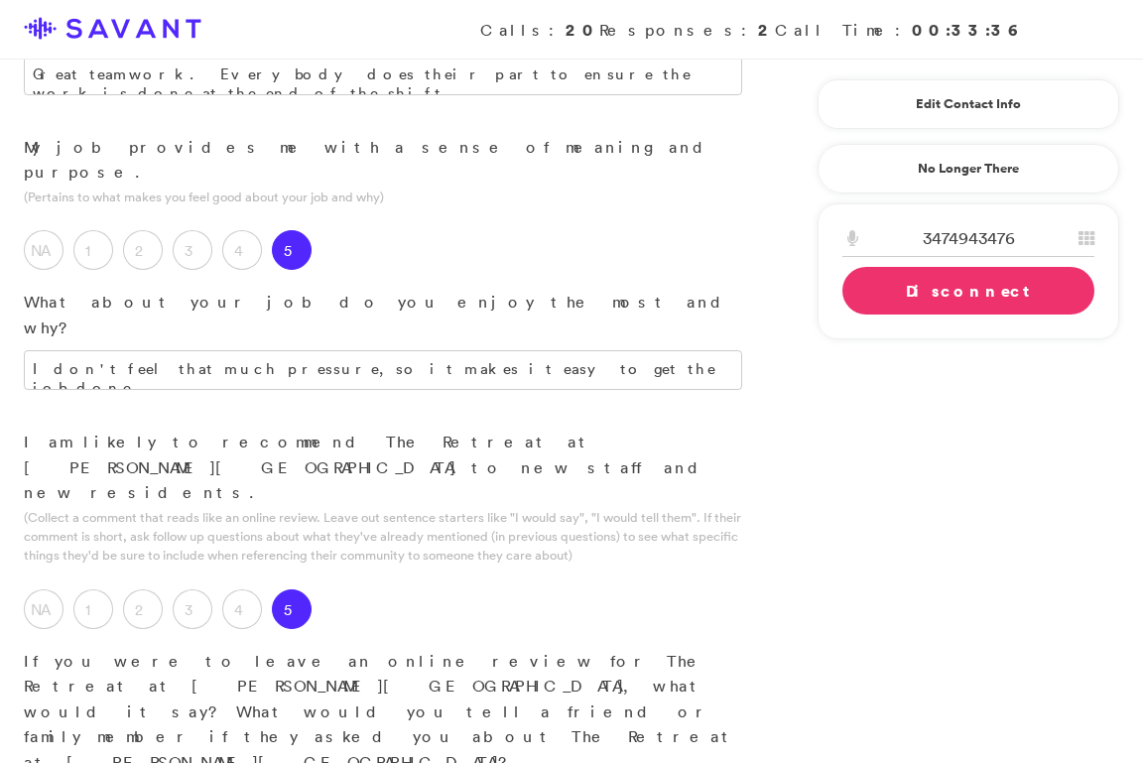
type textarea "Good place to work."
type textarea "Coworkers and environment."
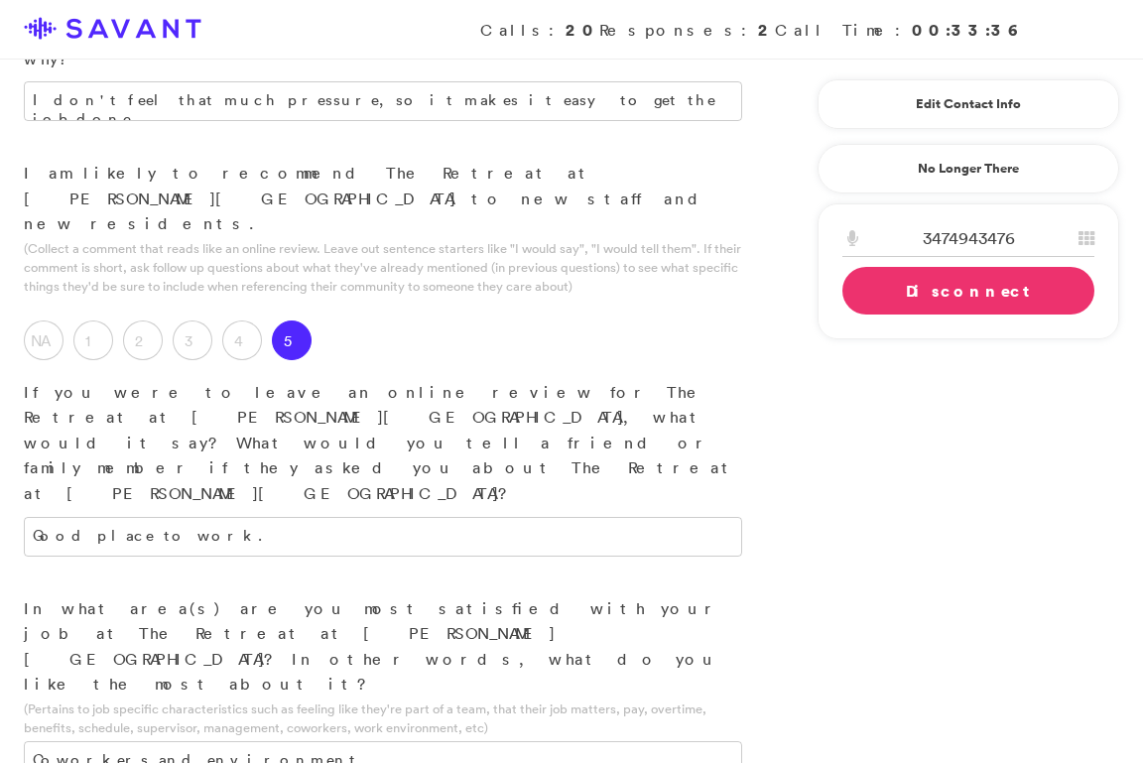
scroll to position [2529, 0]
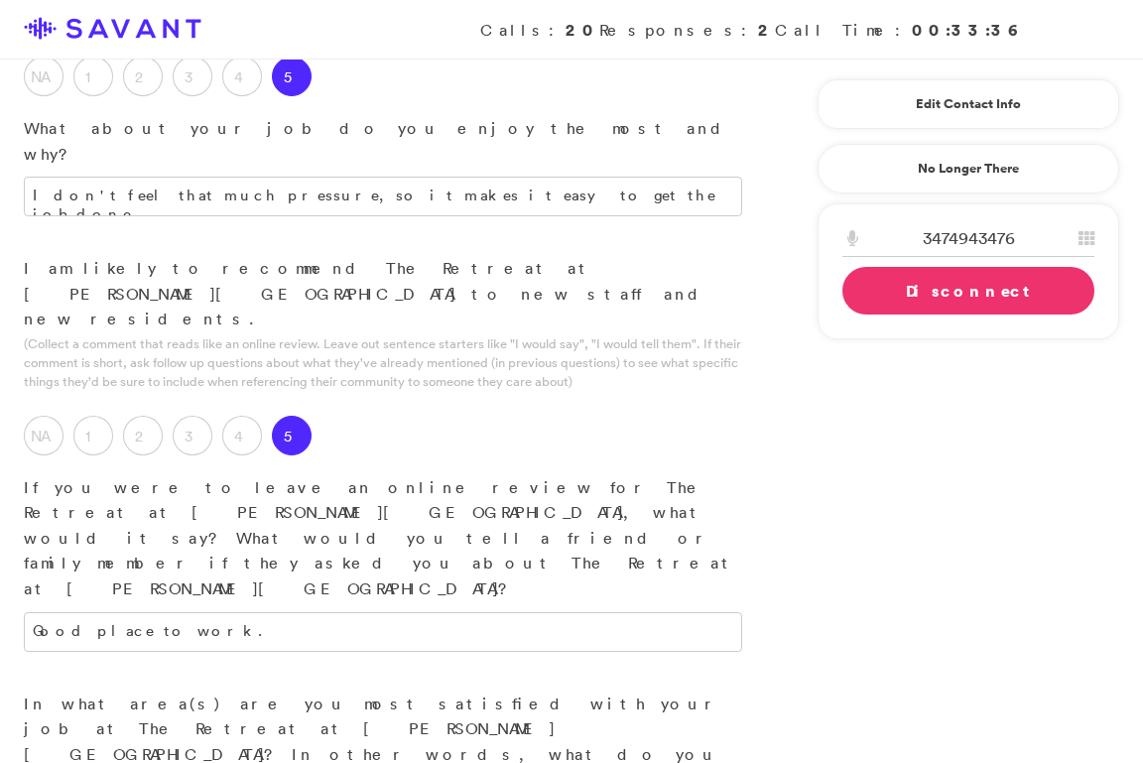
scroll to position [2581, 0]
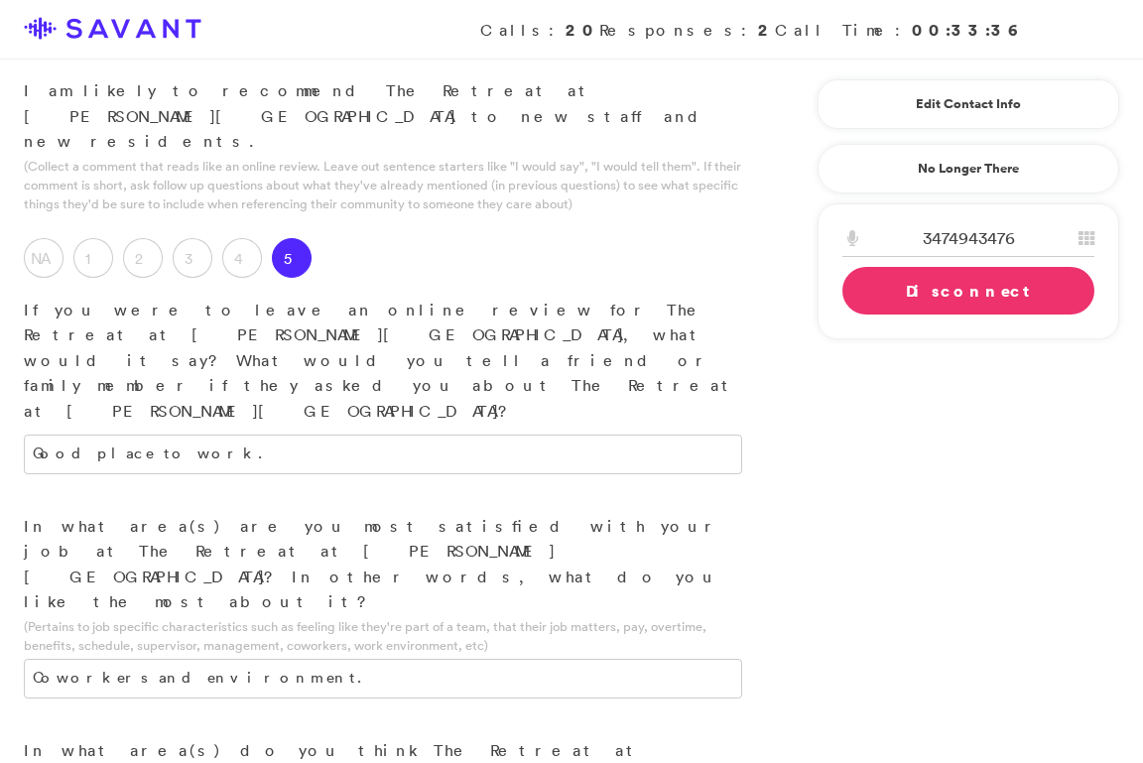
click at [911, 301] on link "Disconnect" at bounding box center [968, 291] width 252 height 48
